Goal: Navigation & Orientation: Find specific page/section

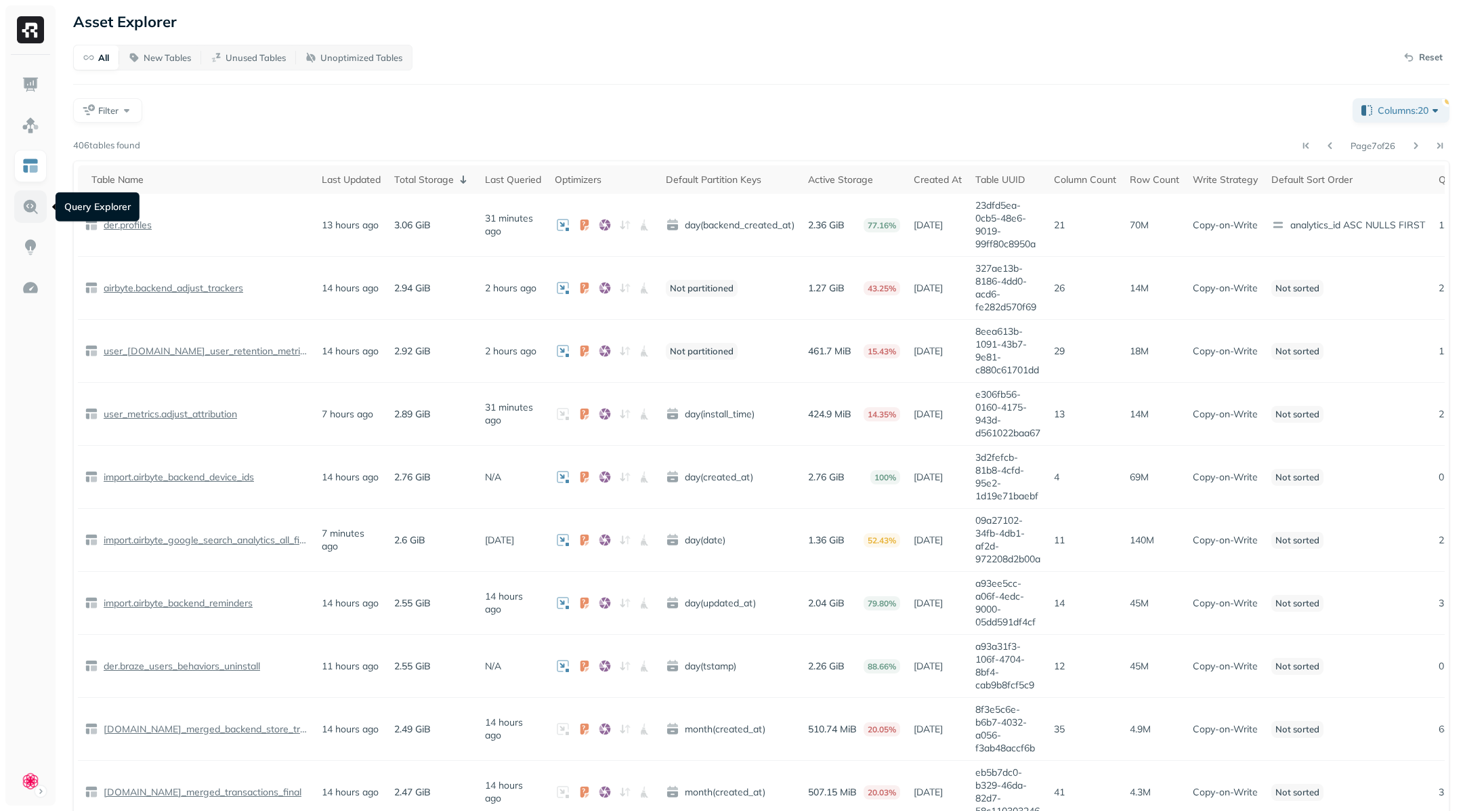
click at [31, 199] on img at bounding box center [31, 207] width 18 height 18
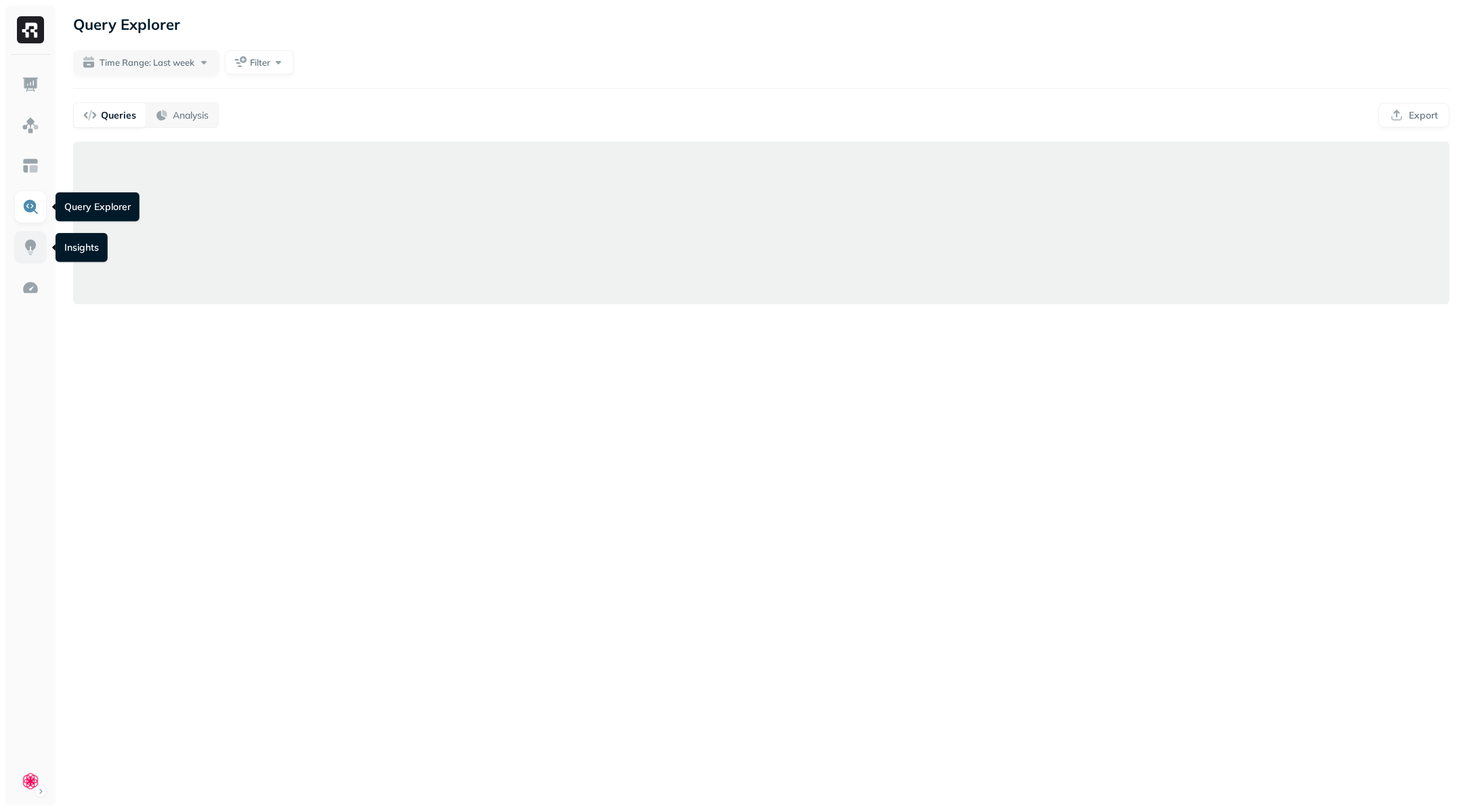
click at [28, 254] on img at bounding box center [31, 247] width 18 height 18
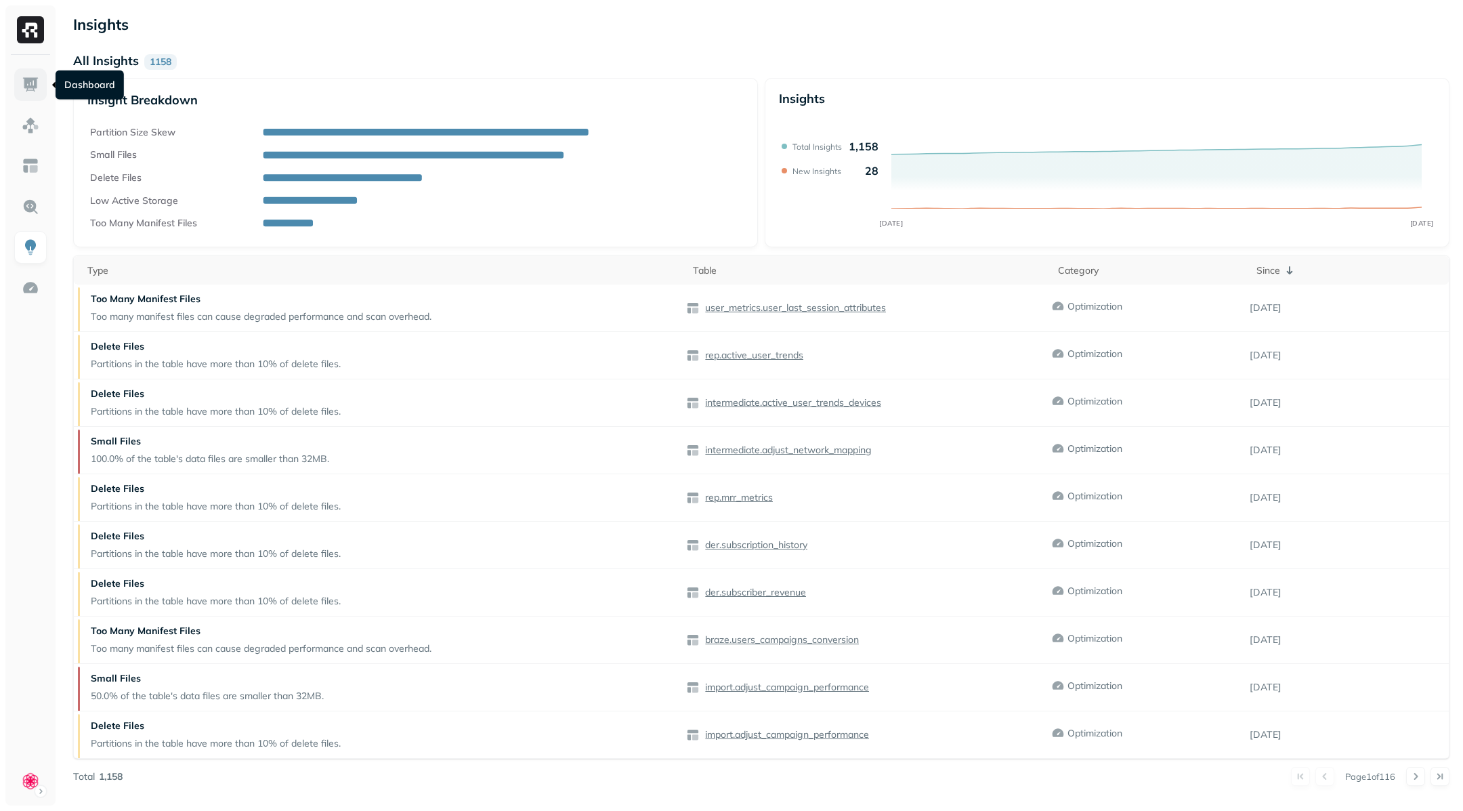
click at [32, 84] on img at bounding box center [31, 85] width 18 height 18
